Goal: Task Accomplishment & Management: Manage account settings

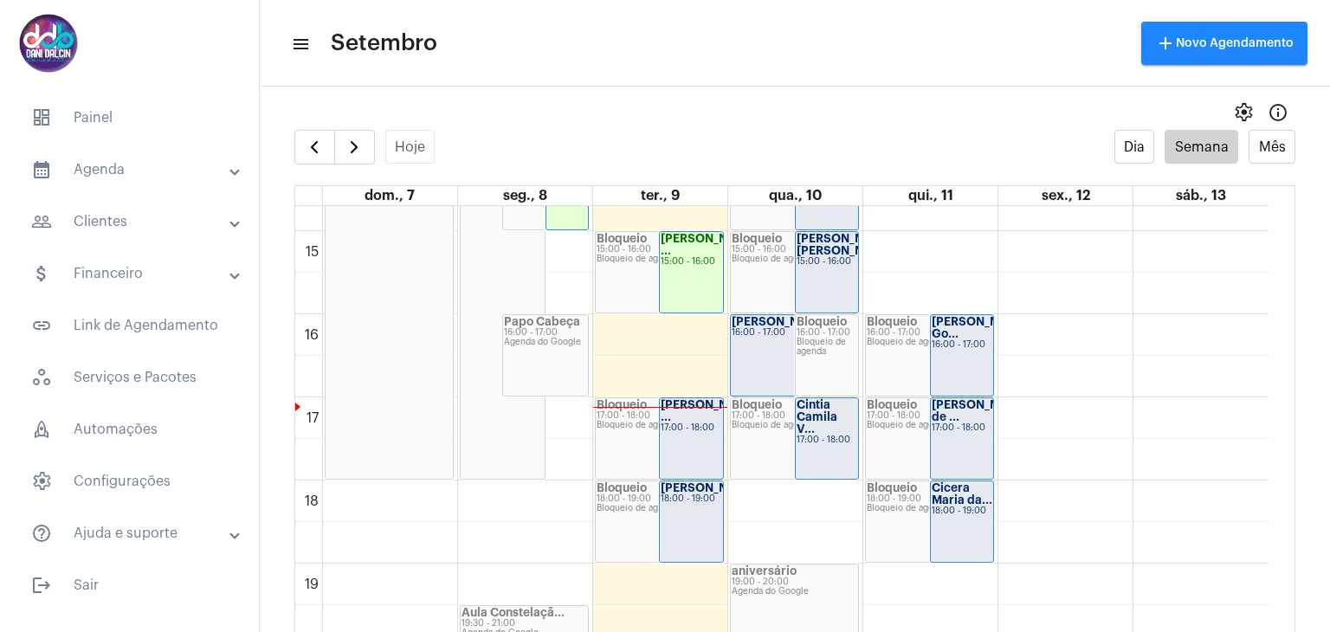
scroll to position [1193, 0]
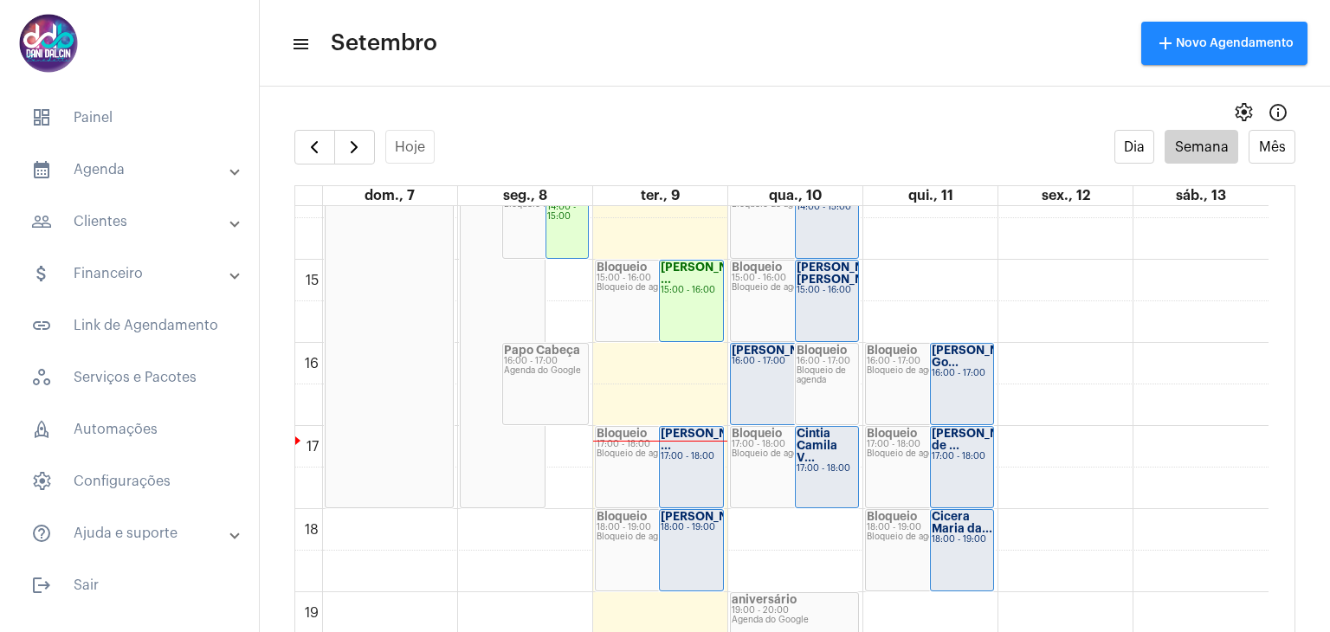
click at [699, 458] on div "17:00 - 18:00" at bounding box center [690, 457] width 61 height 10
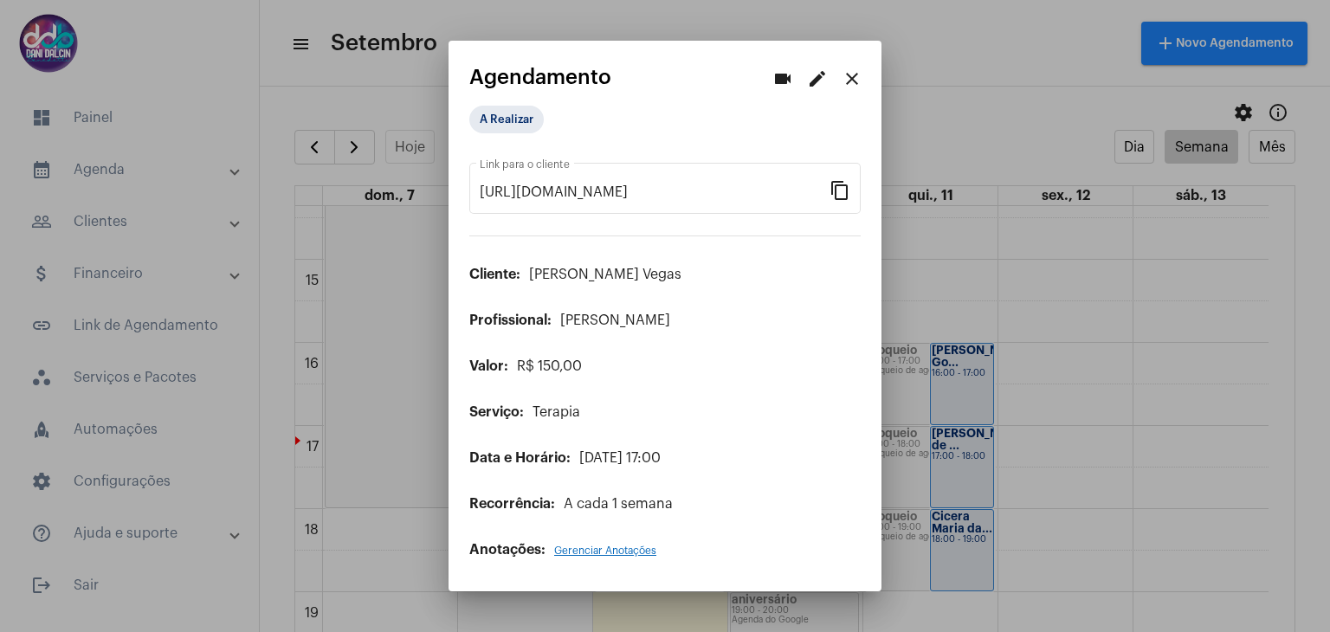
click at [822, 74] on mat-icon "edit" at bounding box center [817, 78] width 21 height 21
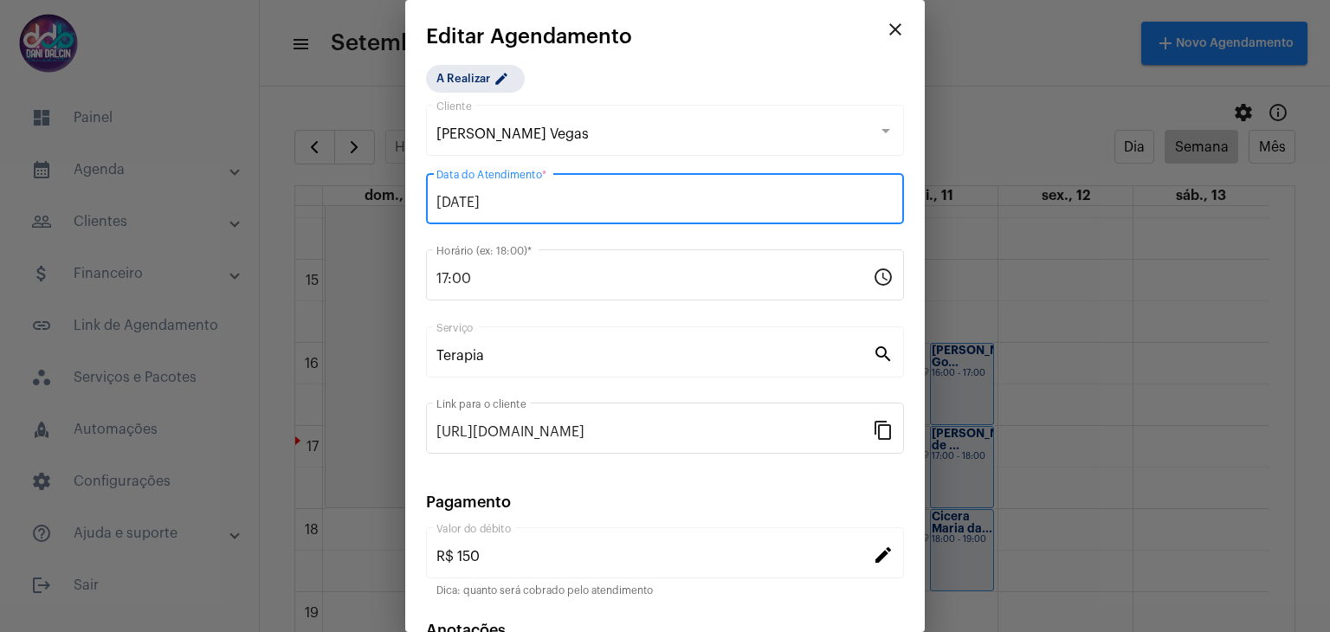
click at [613, 197] on input "09/09/2025" at bounding box center [664, 203] width 457 height 16
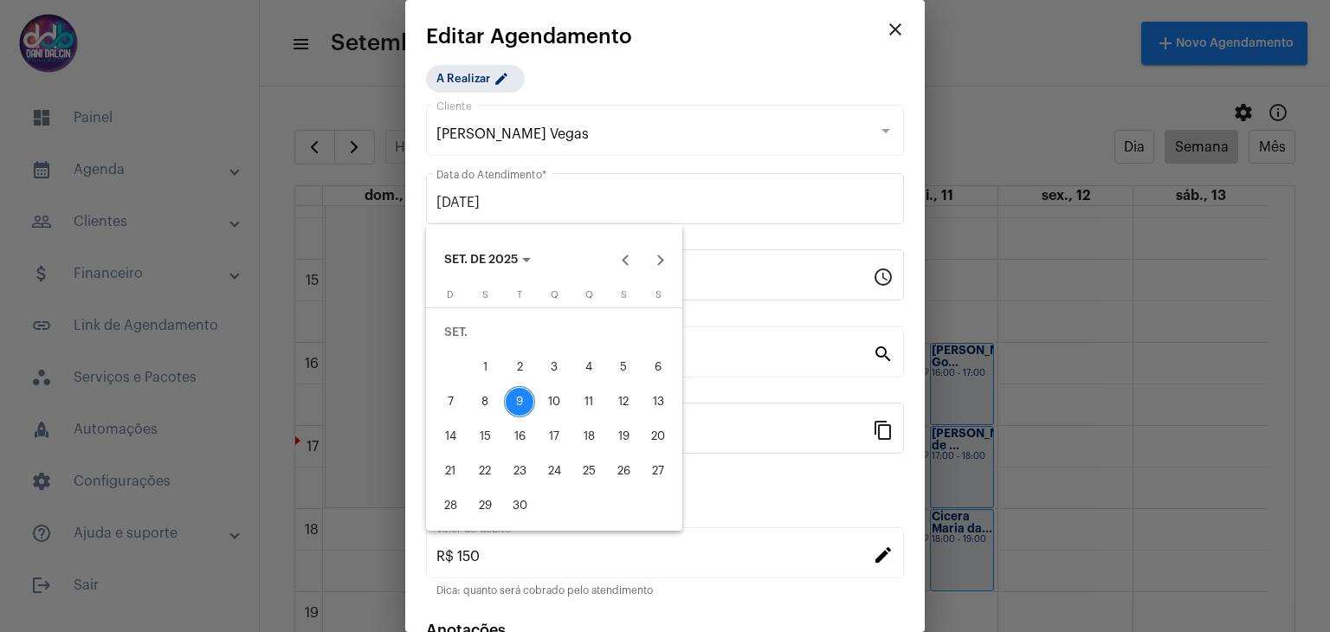
click at [593, 401] on div "11" at bounding box center [588, 401] width 31 height 31
type input "11/09/2025"
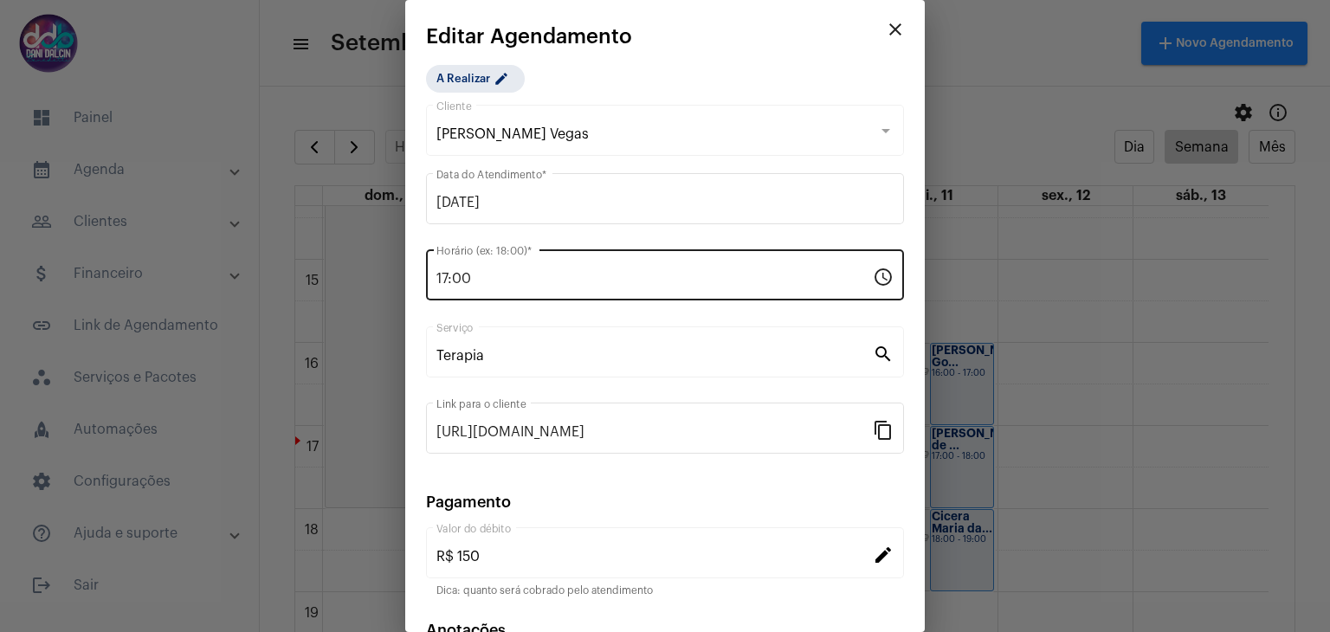
click at [554, 267] on div "17:00 Horário (ex: 18:00) *" at bounding box center [654, 273] width 436 height 55
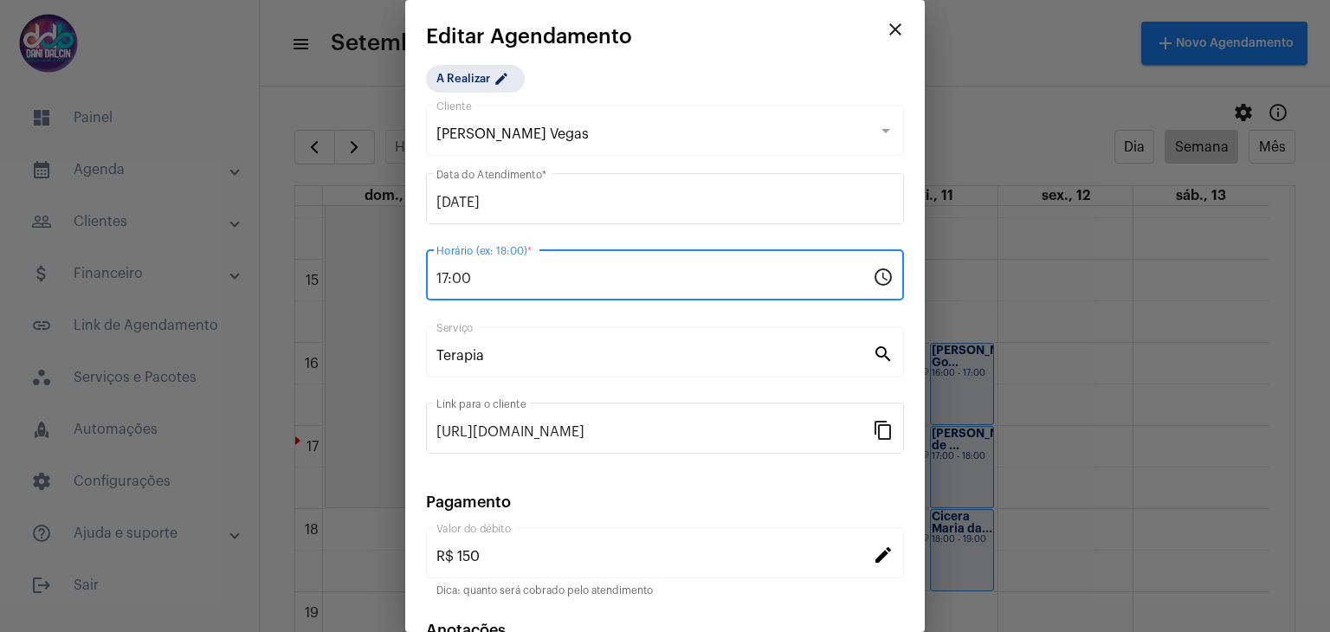
click at [545, 280] on input "17:00" at bounding box center [654, 279] width 436 height 16
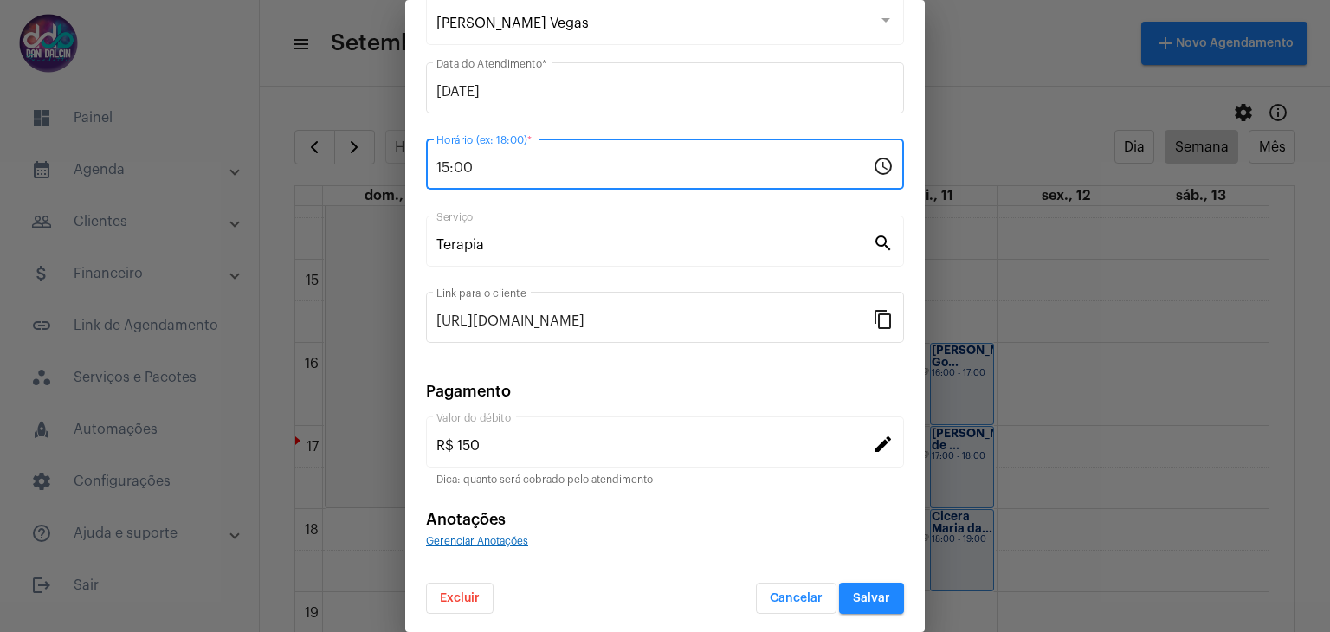
type input "15:00"
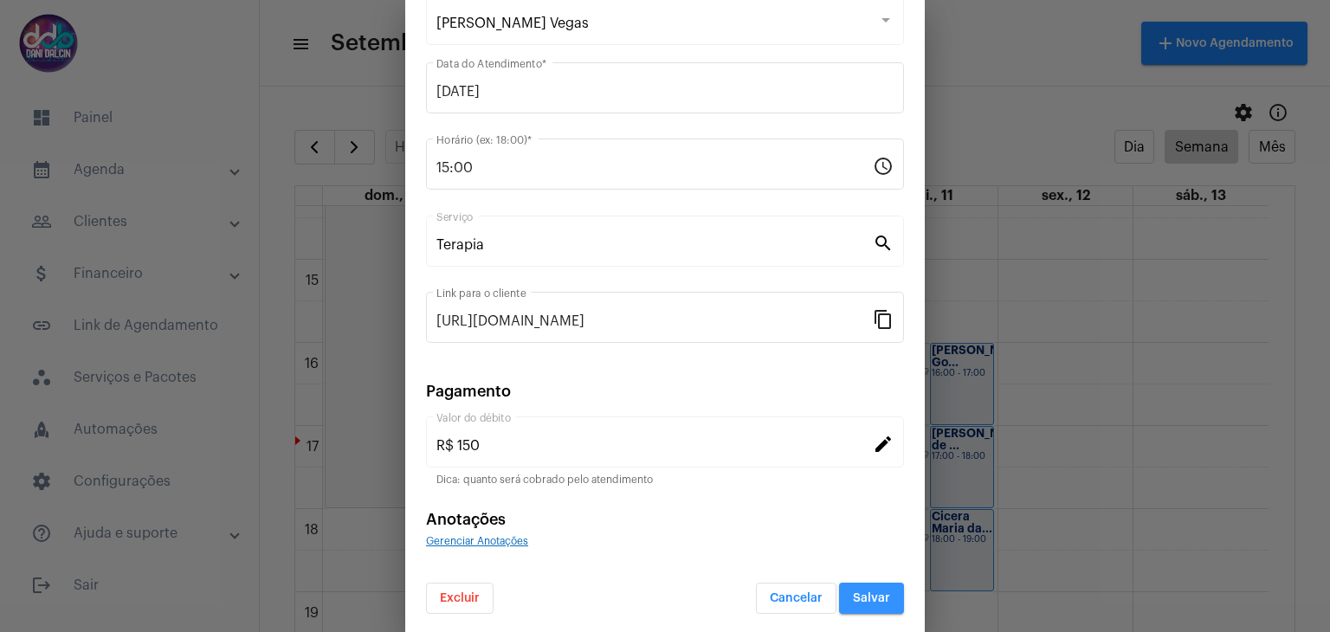
click at [853, 592] on span "Salvar" at bounding box center [871, 598] width 37 height 12
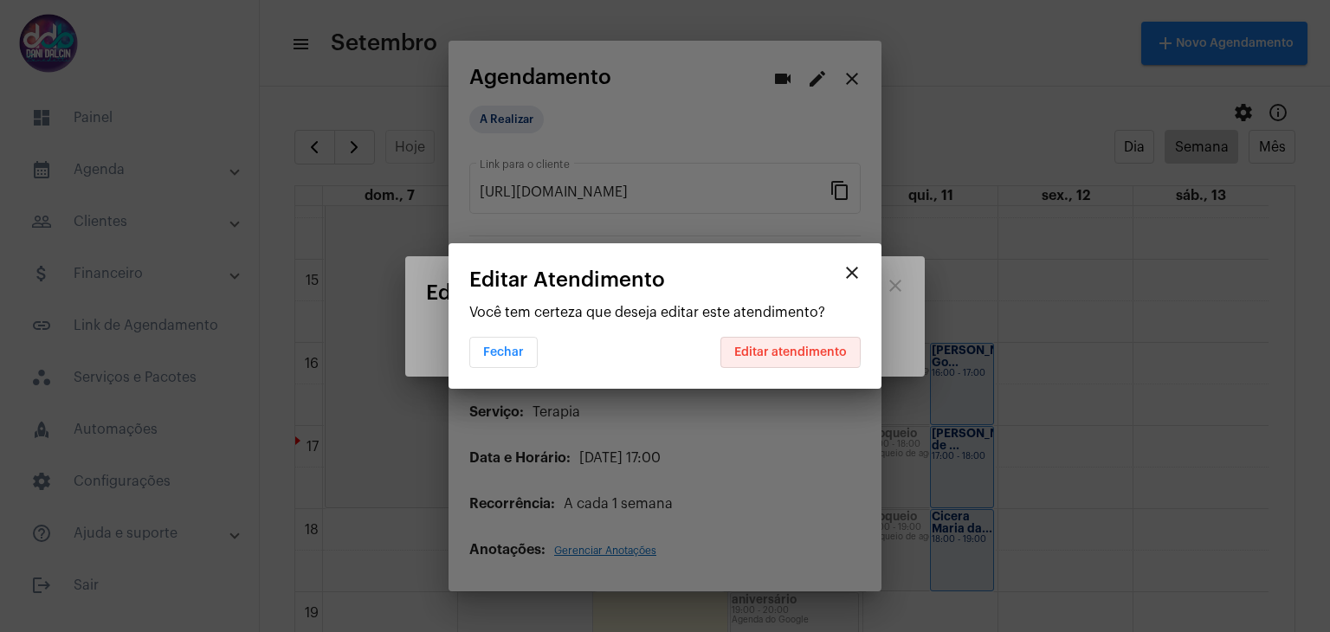
click at [781, 346] on span "Editar atendimento" at bounding box center [790, 352] width 113 height 12
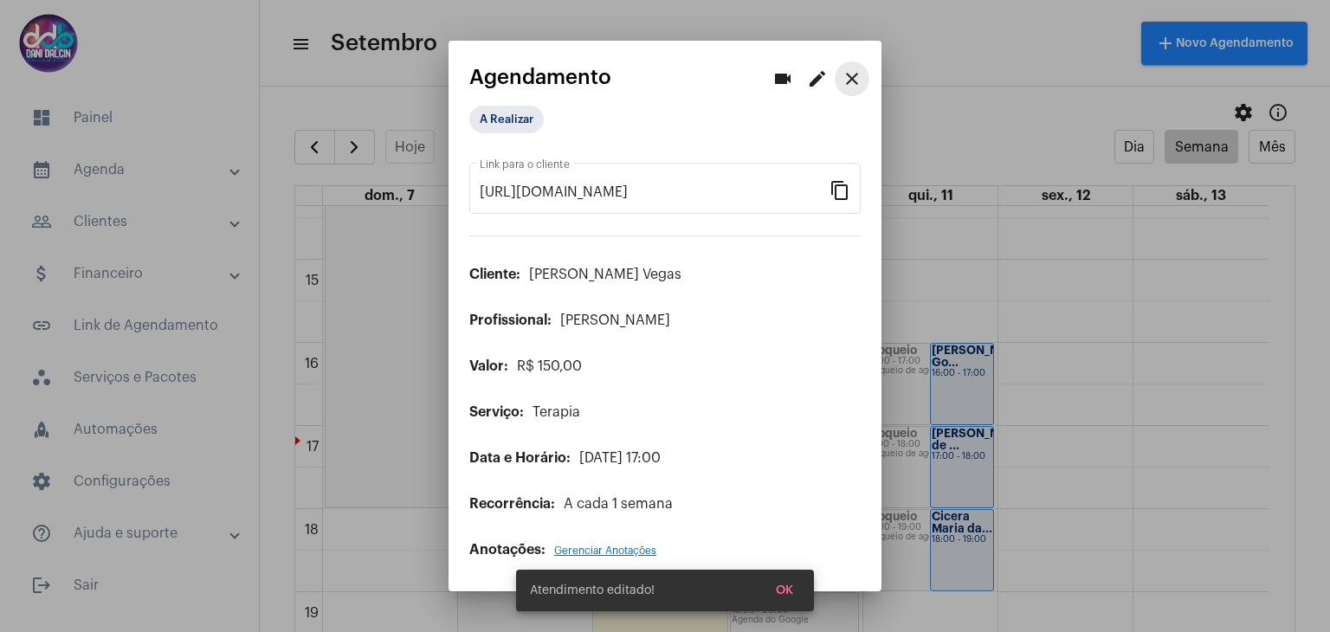
click at [859, 79] on mat-icon "close" at bounding box center [851, 78] width 21 height 21
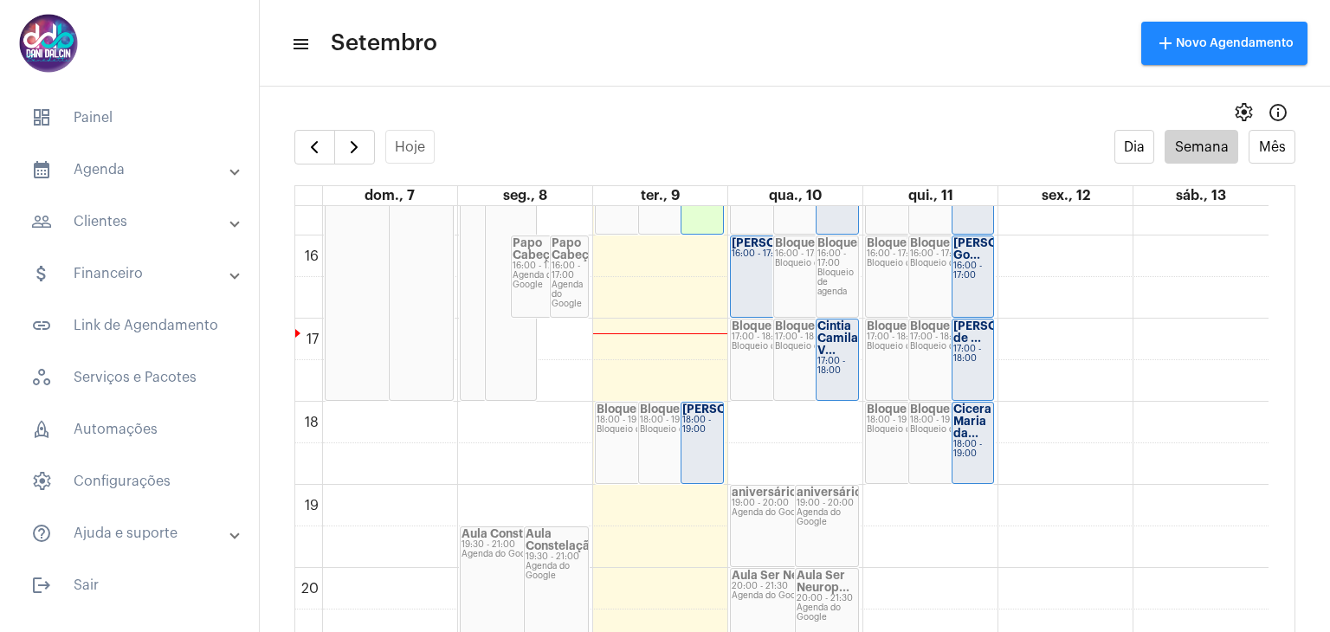
scroll to position [1279, 0]
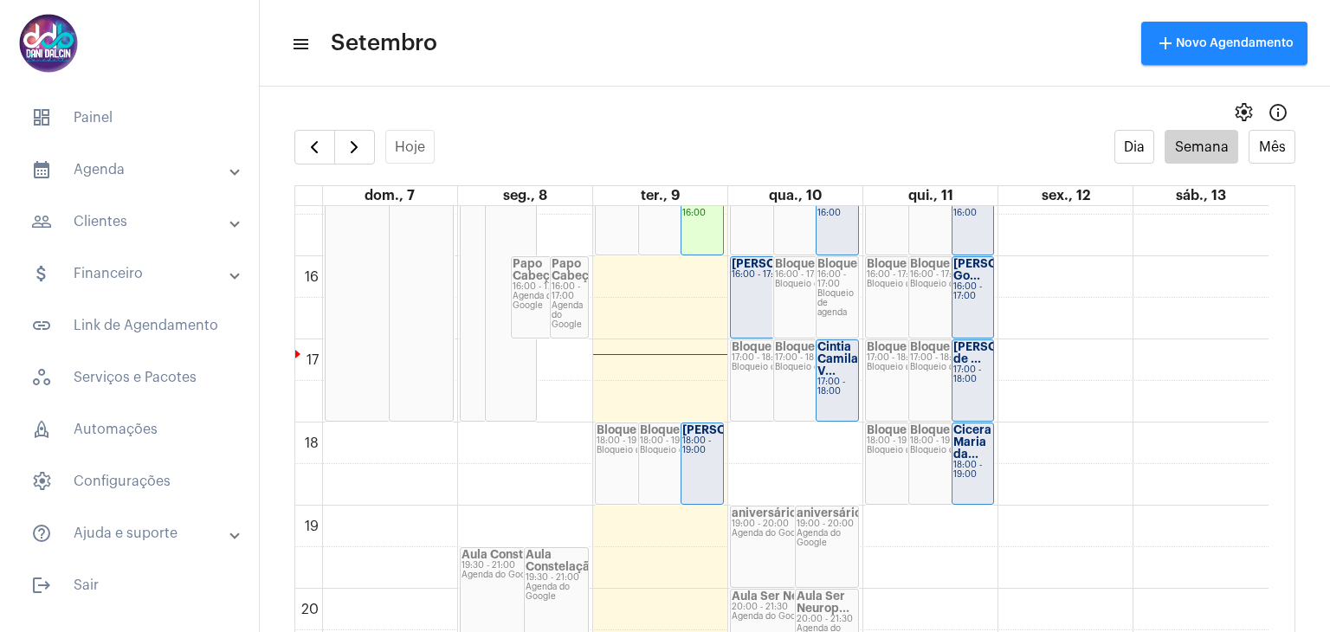
click at [695, 454] on div "18:00 - 19:00" at bounding box center [702, 445] width 40 height 19
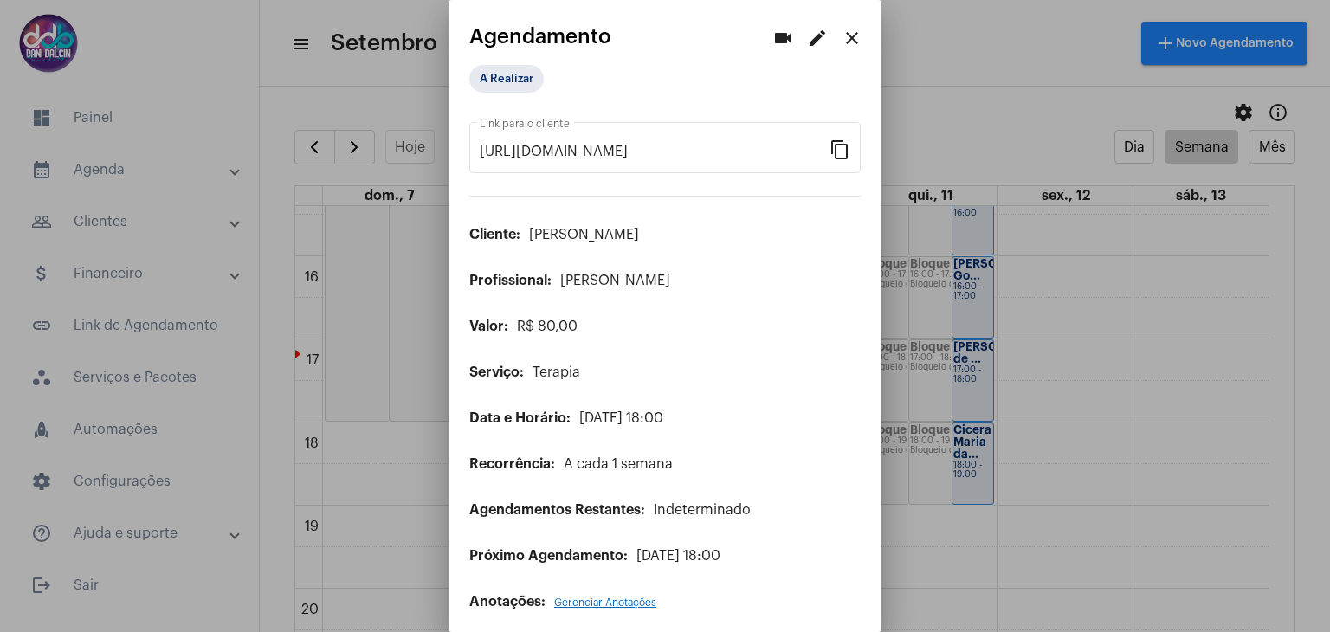
click at [807, 35] on mat-icon "edit" at bounding box center [817, 38] width 21 height 21
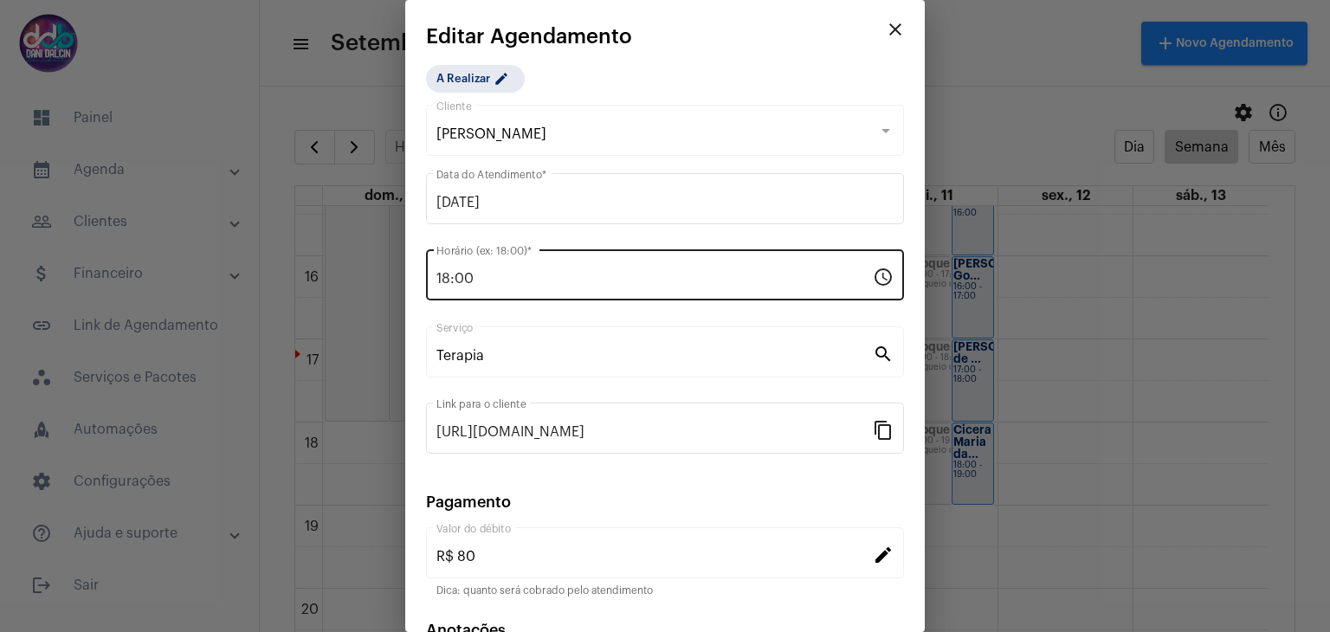
click at [488, 278] on input "18:00" at bounding box center [654, 279] width 436 height 16
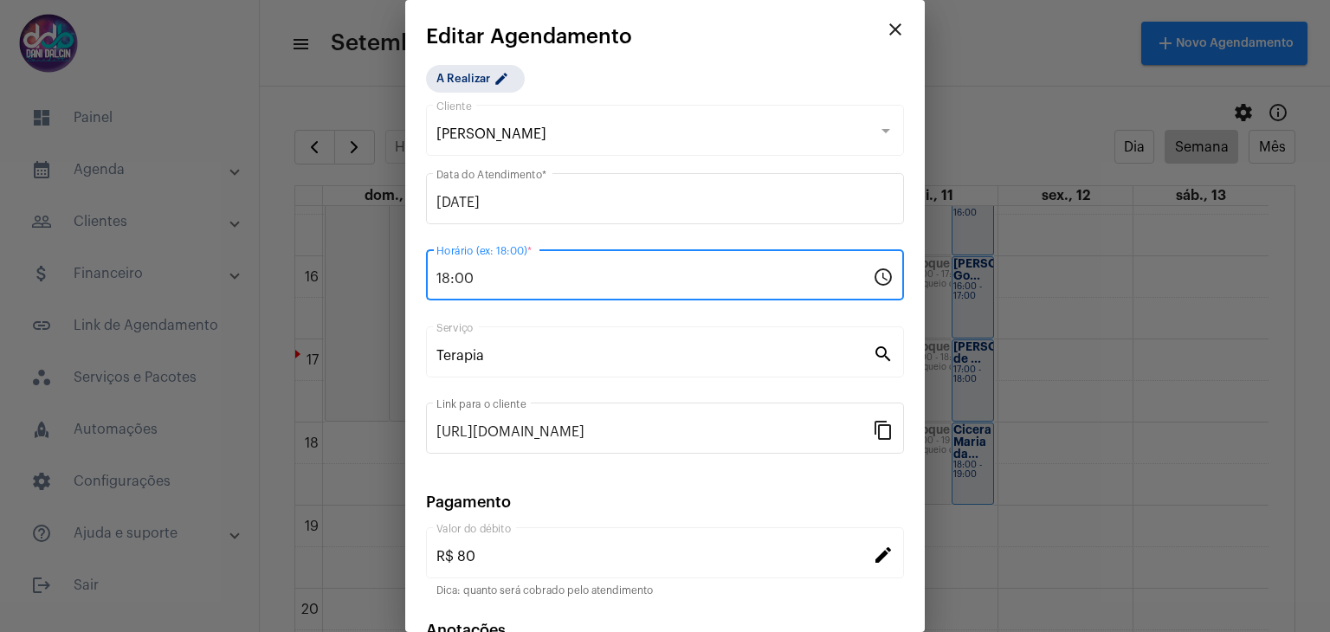
click at [488, 278] on input "18:00" at bounding box center [654, 279] width 436 height 16
click at [490, 277] on input "18:00" at bounding box center [654, 279] width 436 height 16
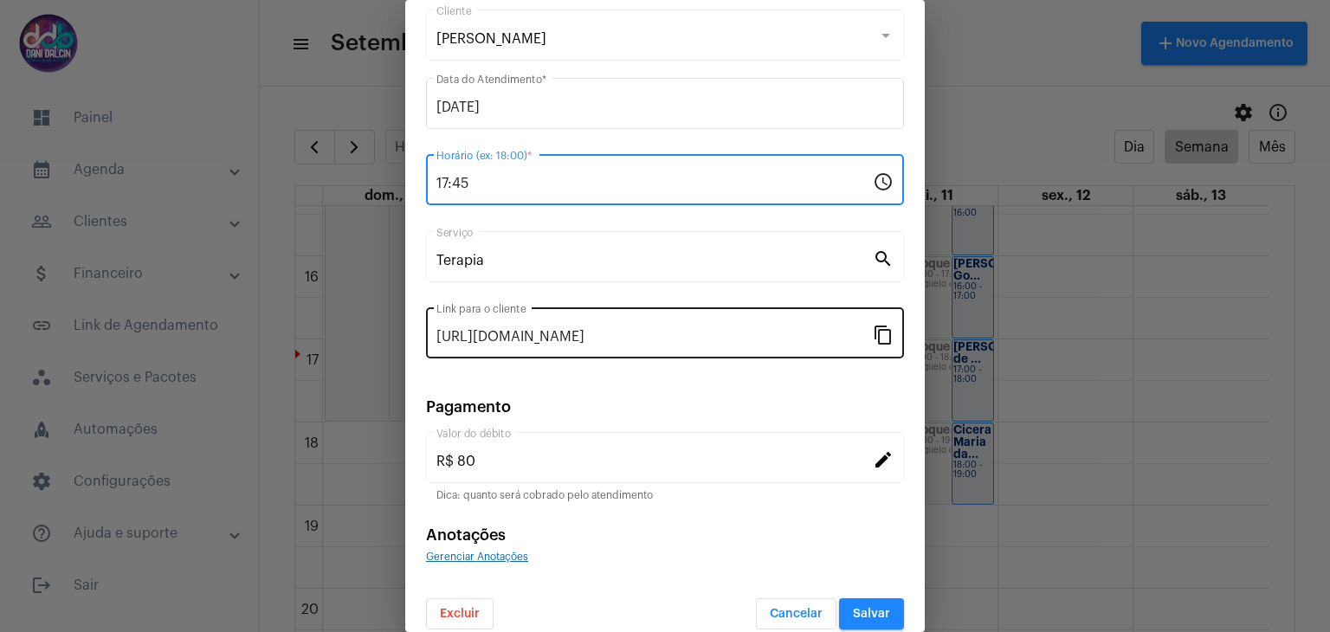
scroll to position [111, 0]
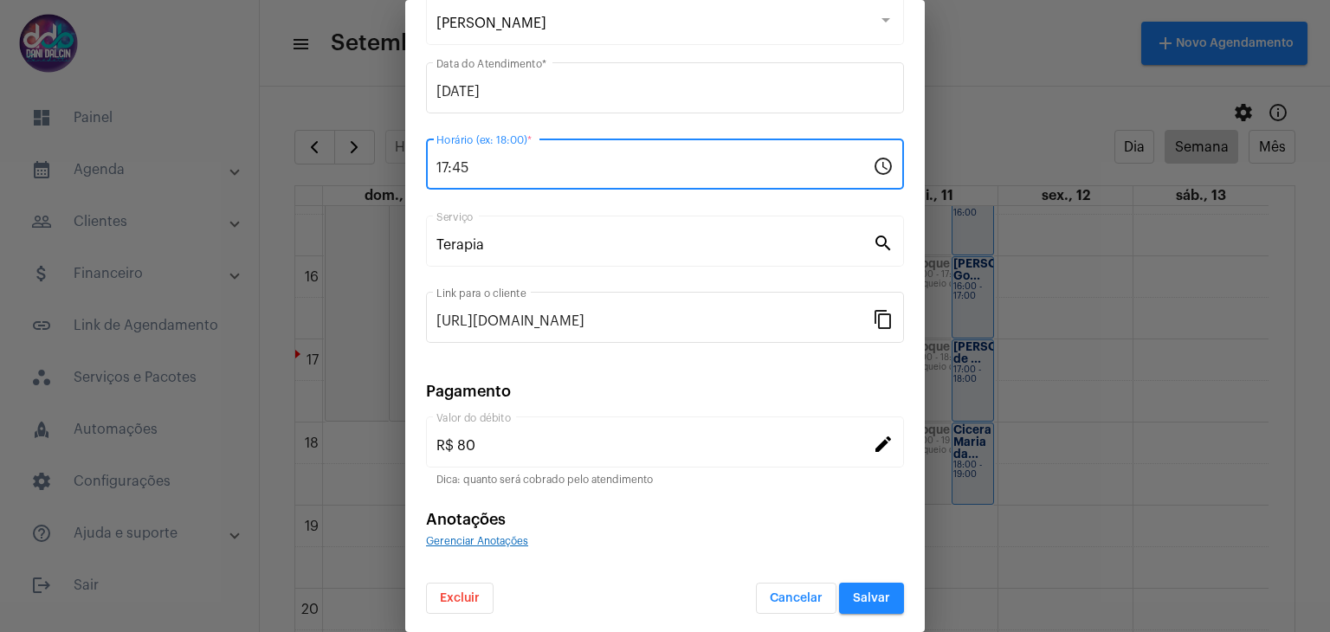
type input "17:45"
click at [853, 596] on span "Salvar" at bounding box center [871, 598] width 37 height 12
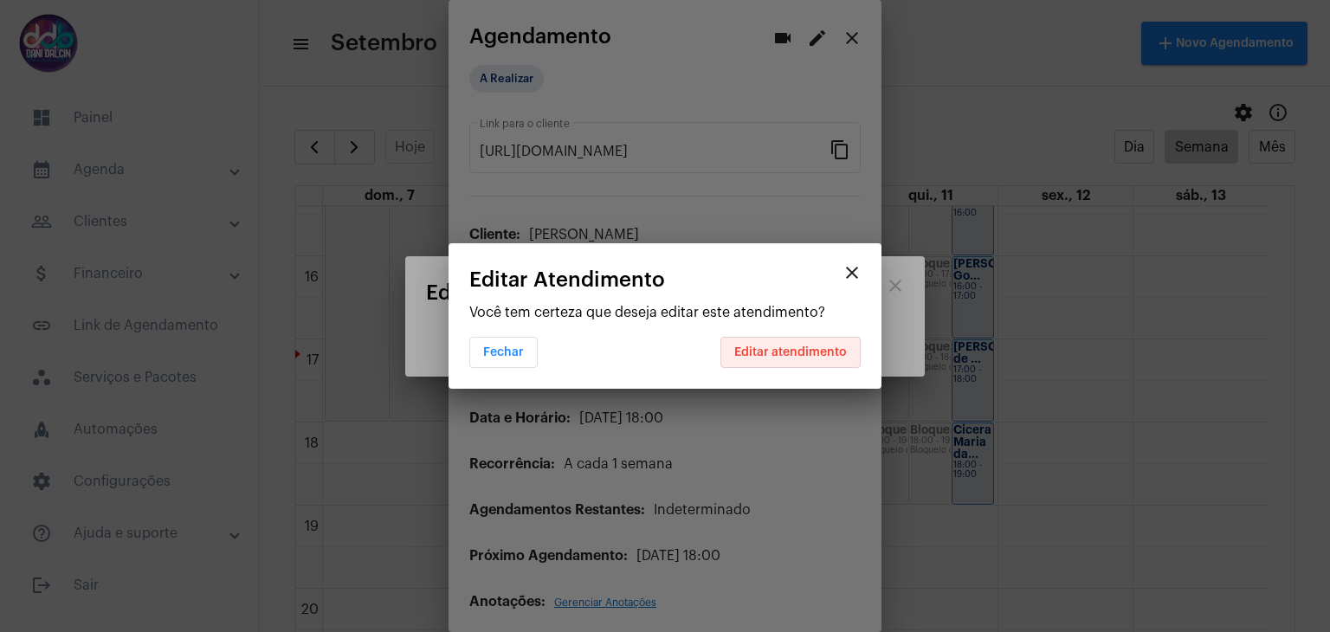
click at [796, 344] on button "Editar atendimento" at bounding box center [790, 352] width 140 height 31
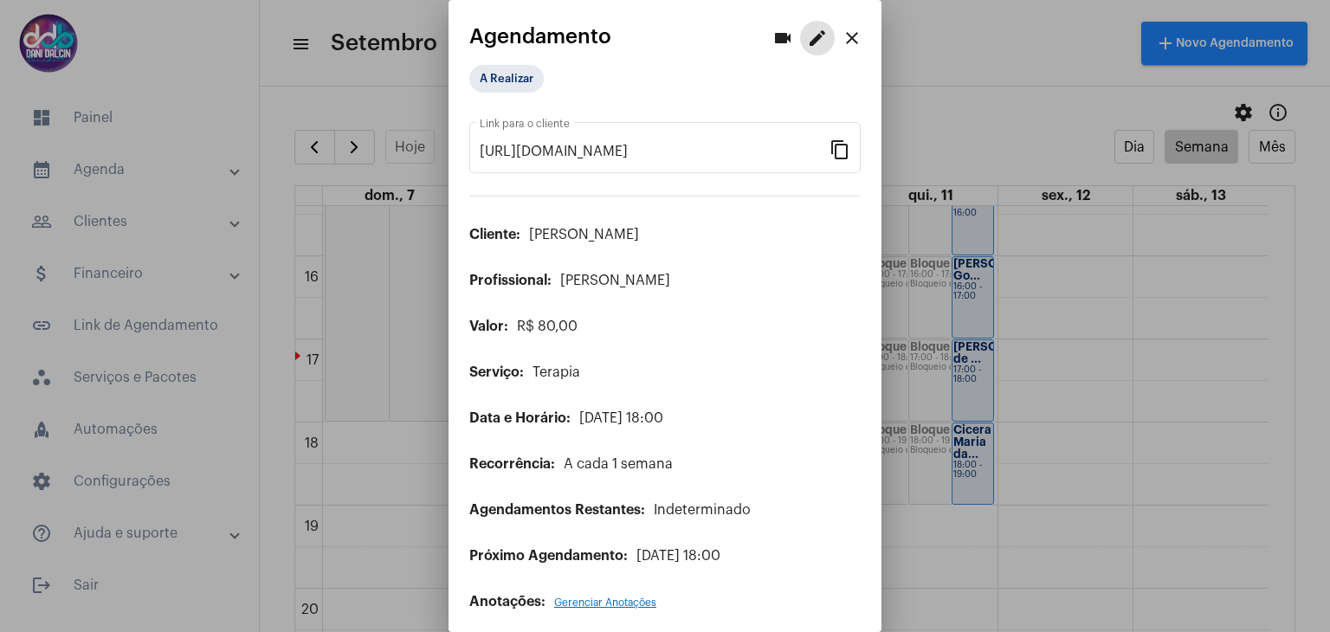
click at [841, 39] on mat-icon "close" at bounding box center [851, 38] width 21 height 21
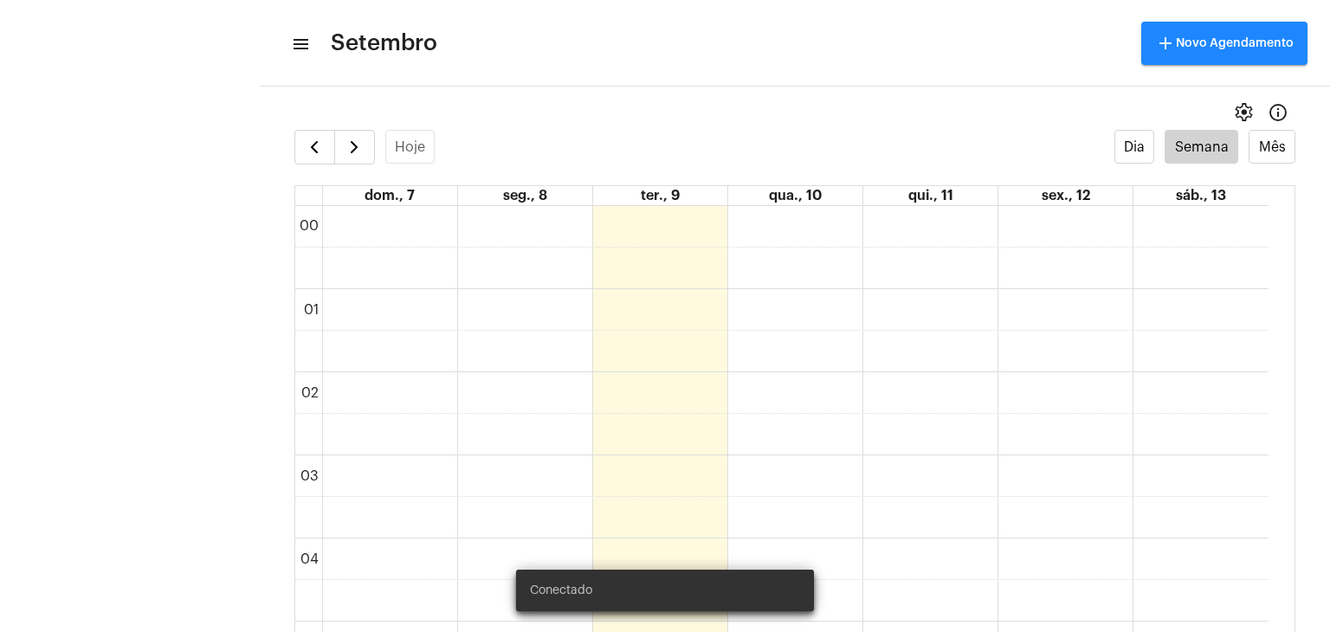
scroll to position [500, 0]
